Goal: Browse casually: Explore the website without a specific task or goal

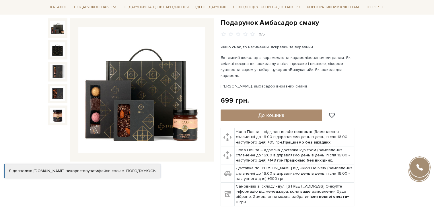
scroll to position [57, 0]
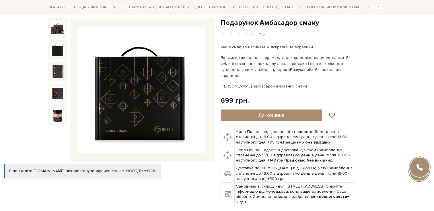
click at [59, 52] on img at bounding box center [57, 49] width 15 height 15
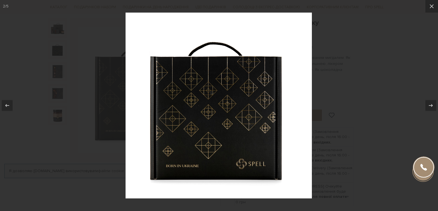
click at [58, 68] on div at bounding box center [219, 105] width 438 height 211
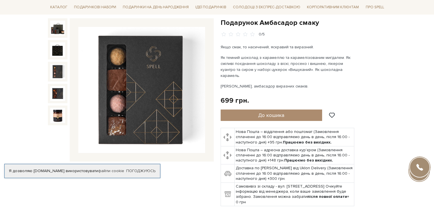
click at [58, 77] on img at bounding box center [57, 71] width 15 height 15
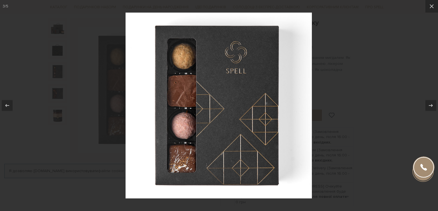
click at [56, 92] on div at bounding box center [219, 105] width 438 height 211
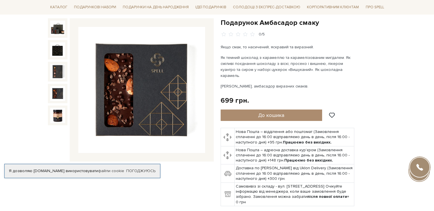
click at [56, 92] on img at bounding box center [57, 93] width 15 height 15
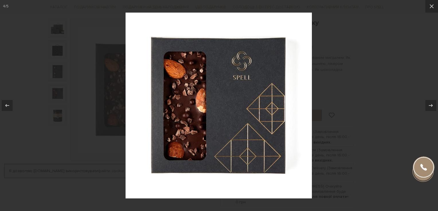
click at [41, 109] on div at bounding box center [219, 105] width 438 height 211
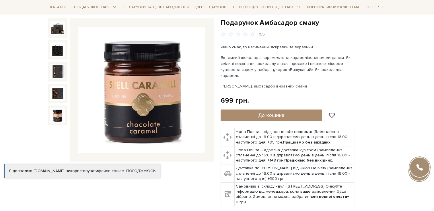
click at [55, 116] on img at bounding box center [57, 115] width 15 height 15
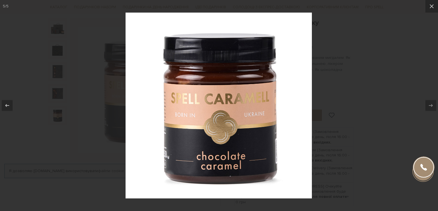
click at [38, 119] on div at bounding box center [219, 105] width 438 height 211
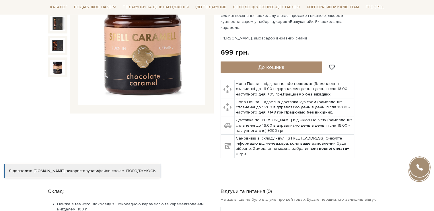
scroll to position [29, 0]
